Goal: Information Seeking & Learning: Learn about a topic

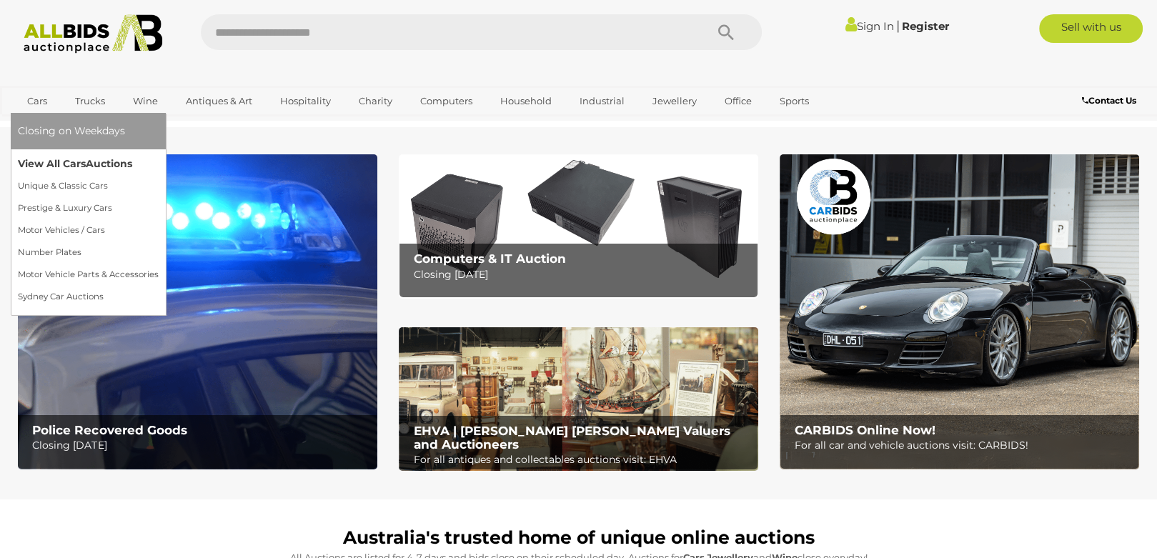
click at [31, 161] on link "View All Cars Auctions" at bounding box center [88, 164] width 141 height 22
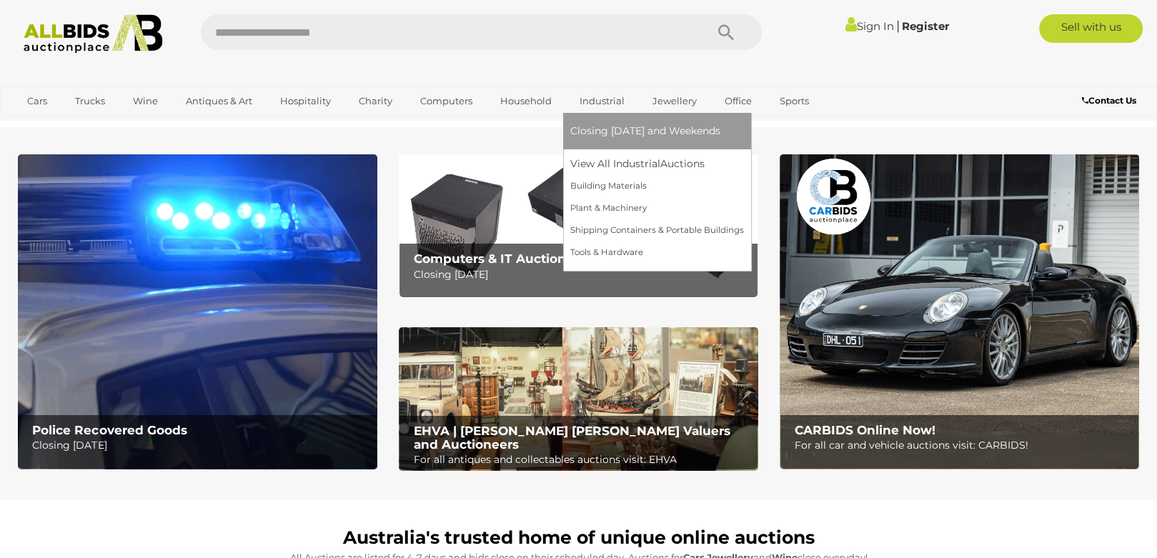
click at [590, 102] on link "Industrial" at bounding box center [602, 101] width 64 height 24
click at [594, 127] on span "Closing [DATE] and Weekends" at bounding box center [645, 130] width 150 height 13
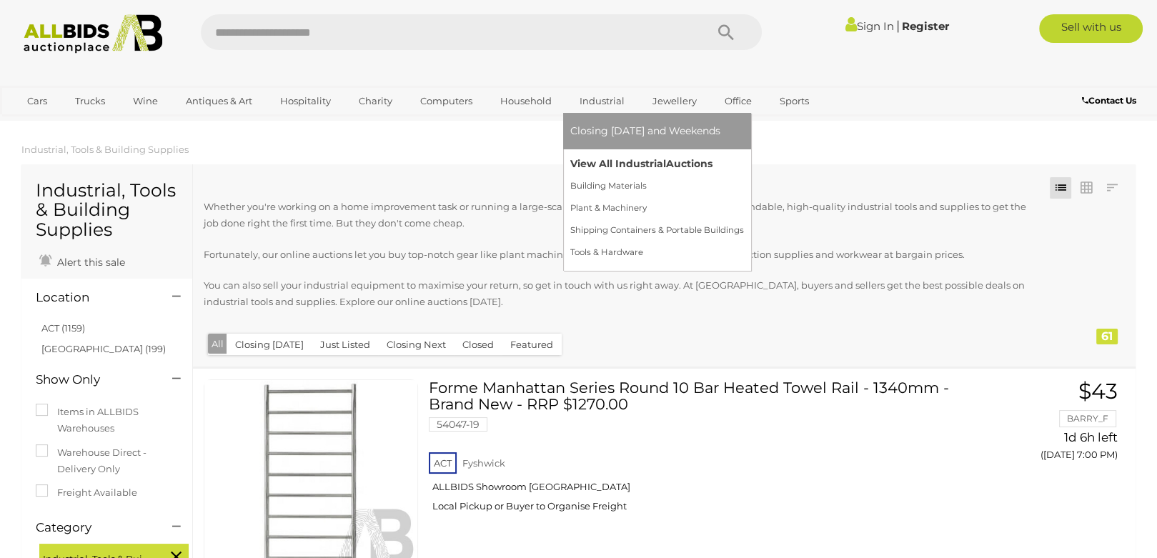
click at [594, 164] on link "View All Industrial Auctions" at bounding box center [657, 164] width 174 height 22
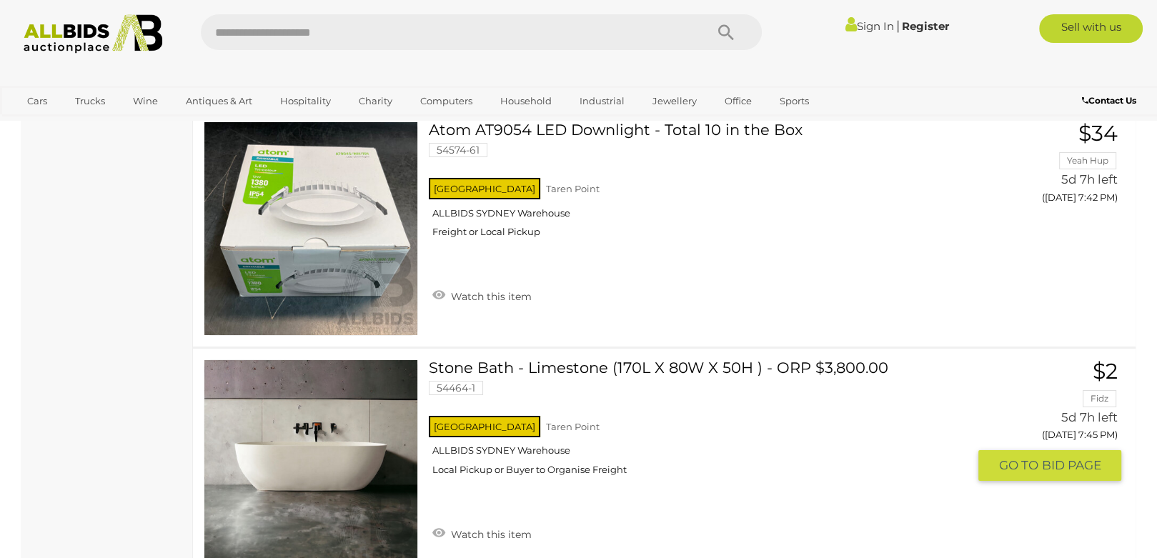
scroll to position [11792, 0]
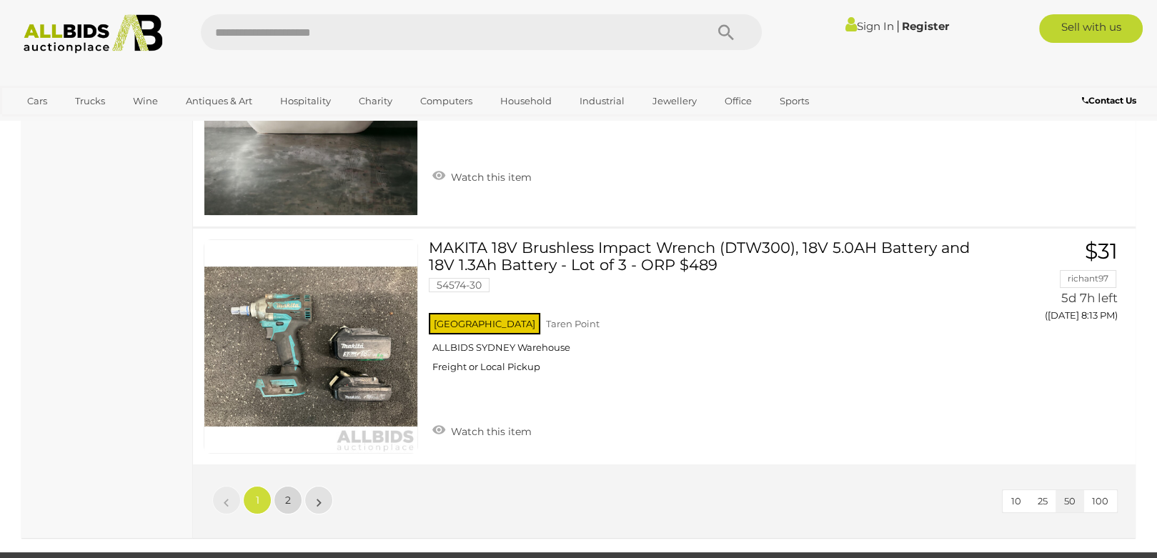
click at [294, 486] on link "2" at bounding box center [288, 500] width 29 height 29
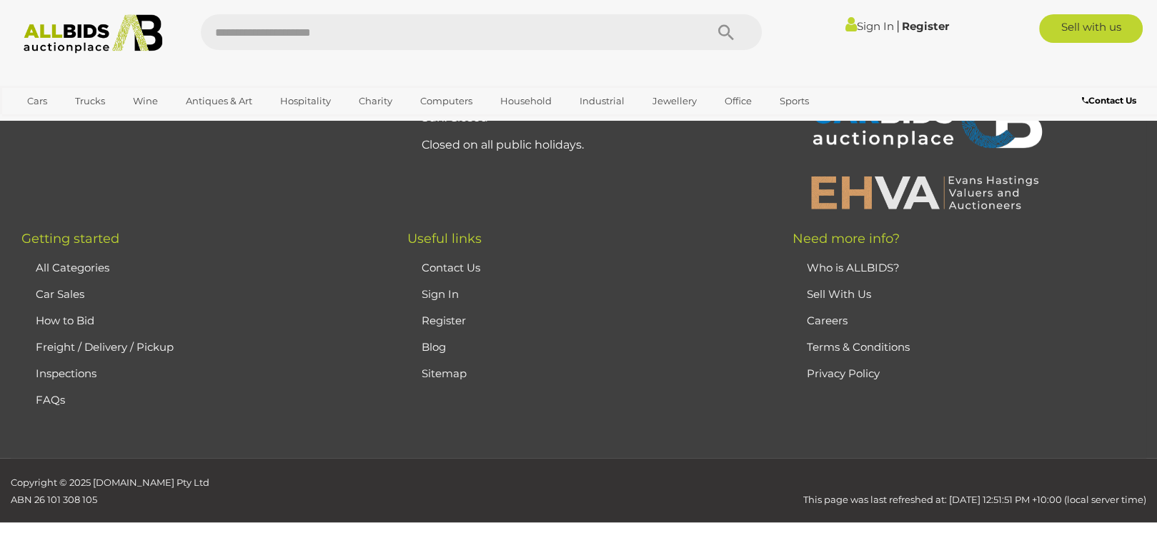
scroll to position [223, 0]
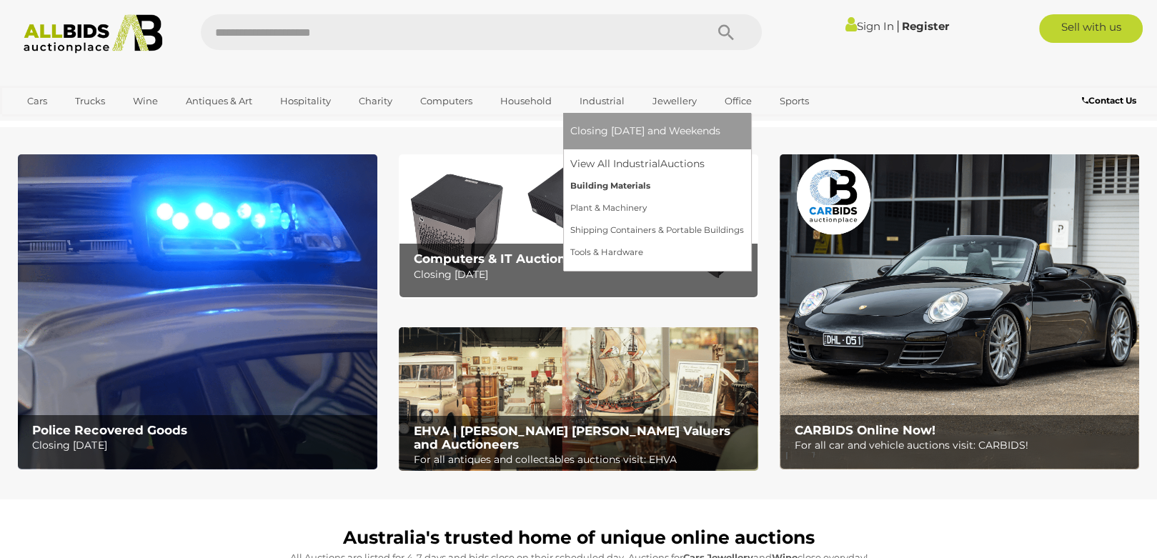
click at [590, 185] on link "Building Materials" at bounding box center [657, 186] width 174 height 22
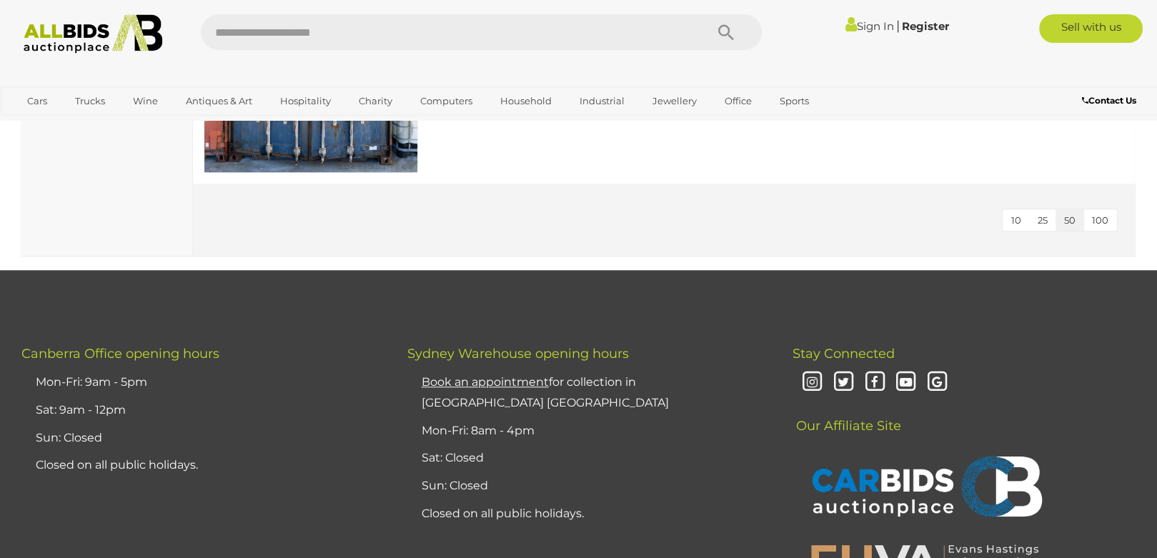
scroll to position [6943, 0]
